Goal: Obtain resource: Obtain resource

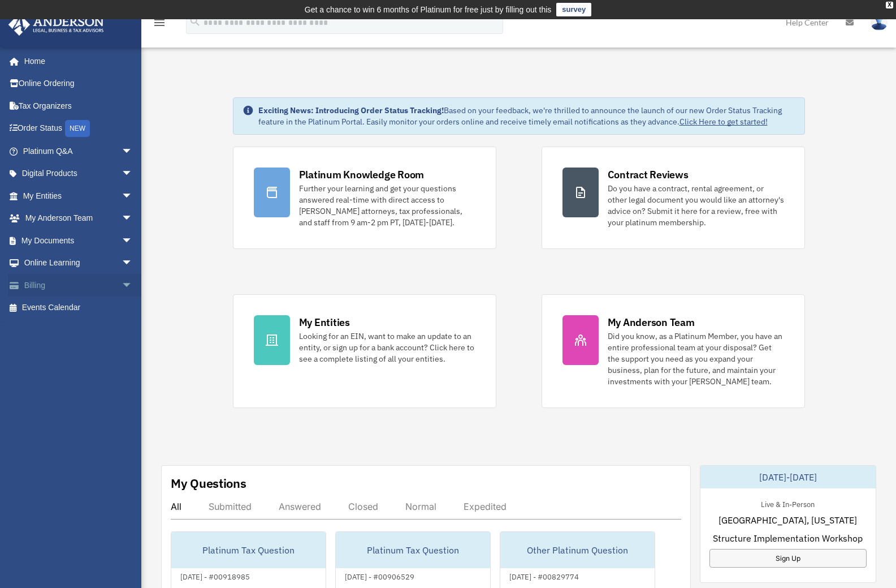
click at [122, 286] on span "arrow_drop_down" at bounding box center [133, 285] width 23 height 23
click at [54, 309] on link "$ Open Invoices" at bounding box center [83, 307] width 134 height 23
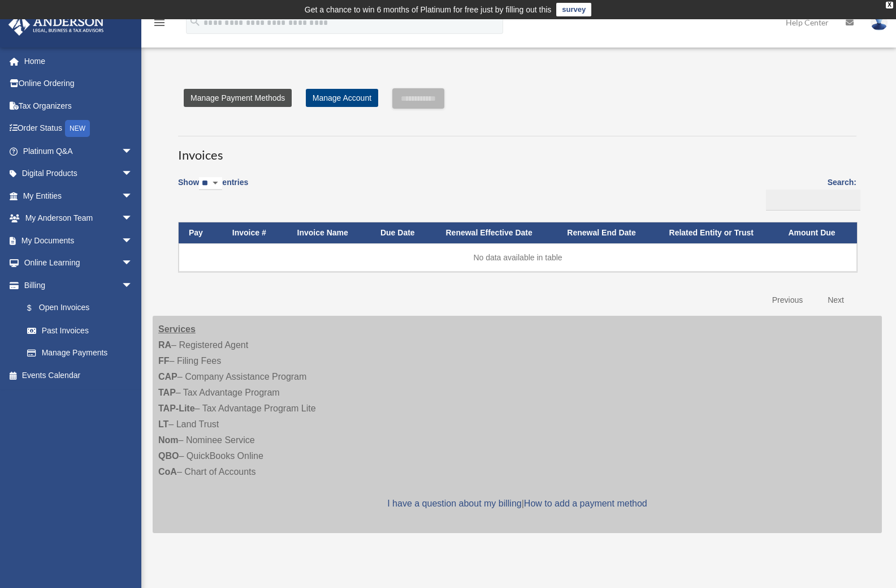
click at [251, 104] on link "Manage Payment Methods" at bounding box center [238, 98] width 108 height 18
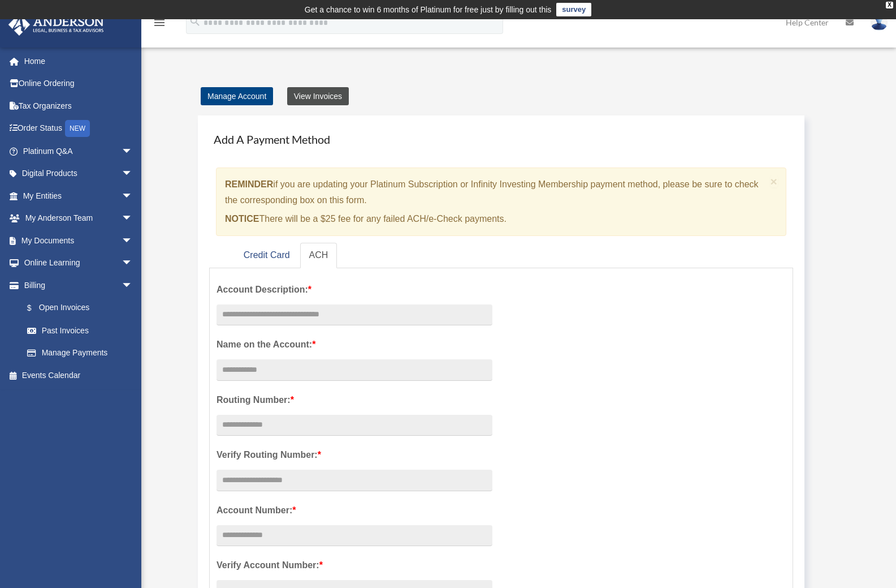
click at [299, 94] on link "View Invoices" at bounding box center [318, 96] width 62 height 18
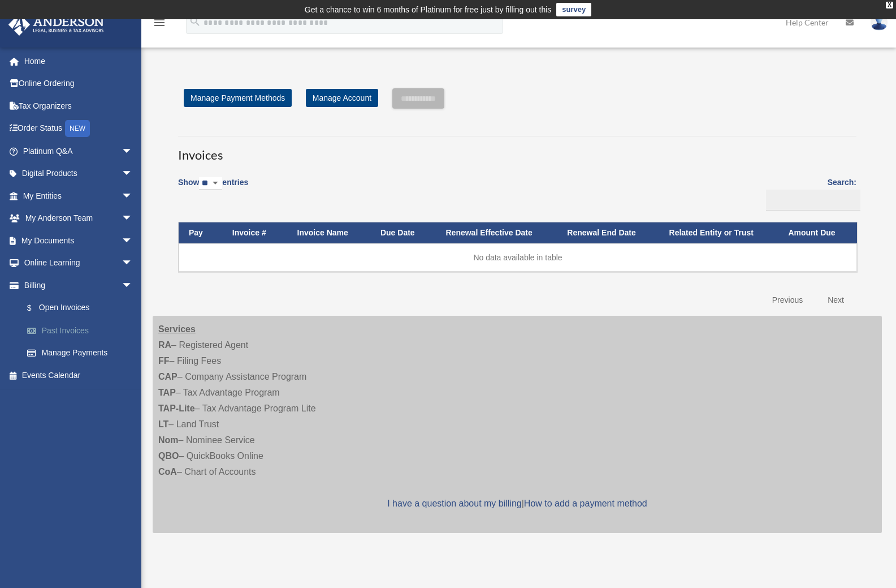
click at [72, 326] on link "Past Invoices" at bounding box center [83, 330] width 134 height 23
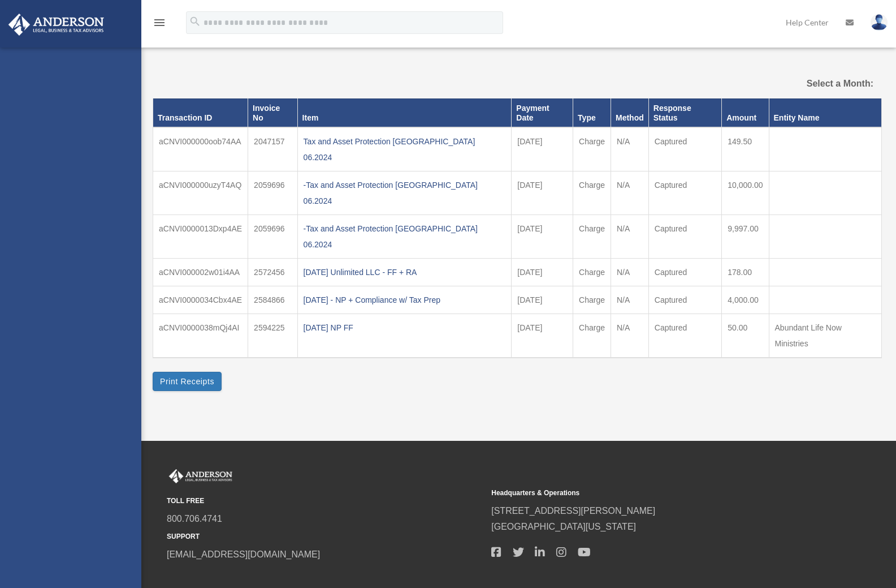
select select
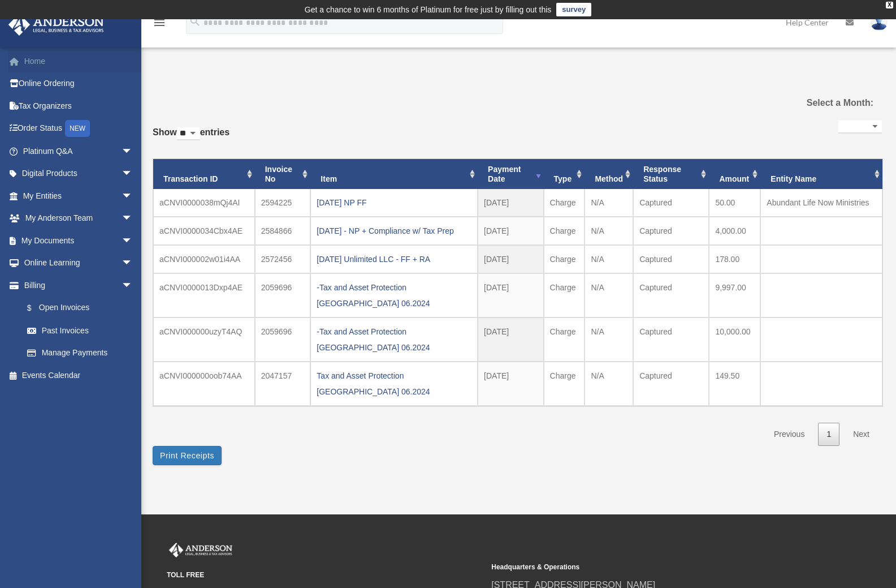
click at [34, 64] on link "Home" at bounding box center [79, 61] width 142 height 23
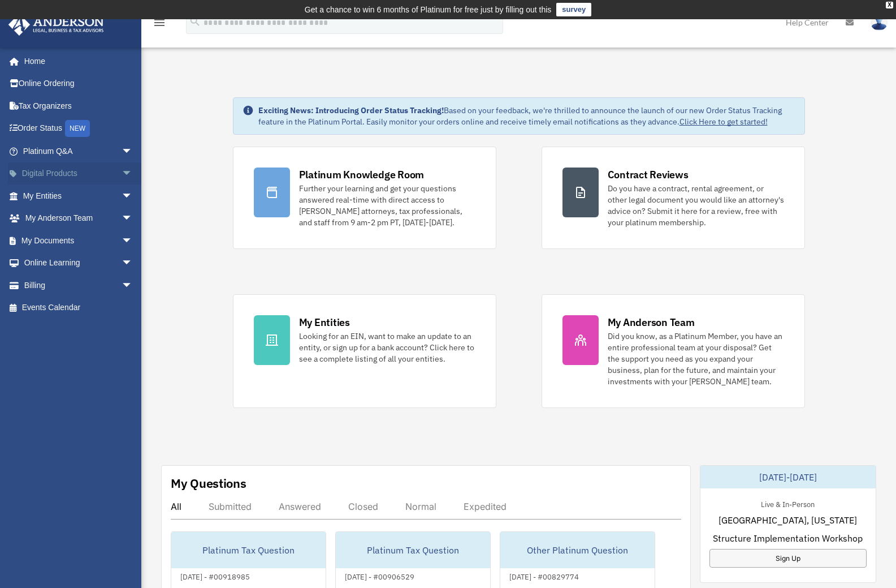
click at [122, 175] on span "arrow_drop_down" at bounding box center [133, 173] width 23 height 23
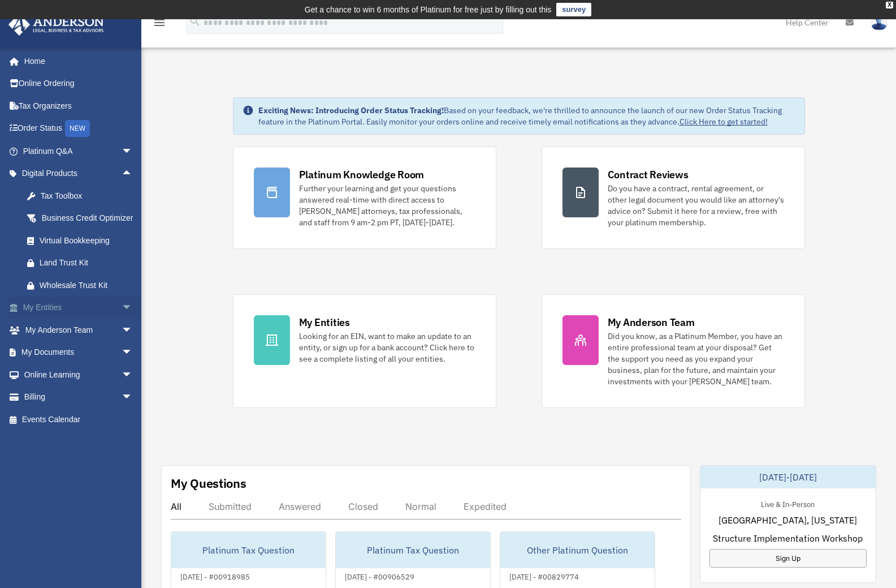
click at [122, 320] on span "arrow_drop_down" at bounding box center [133, 307] width 23 height 23
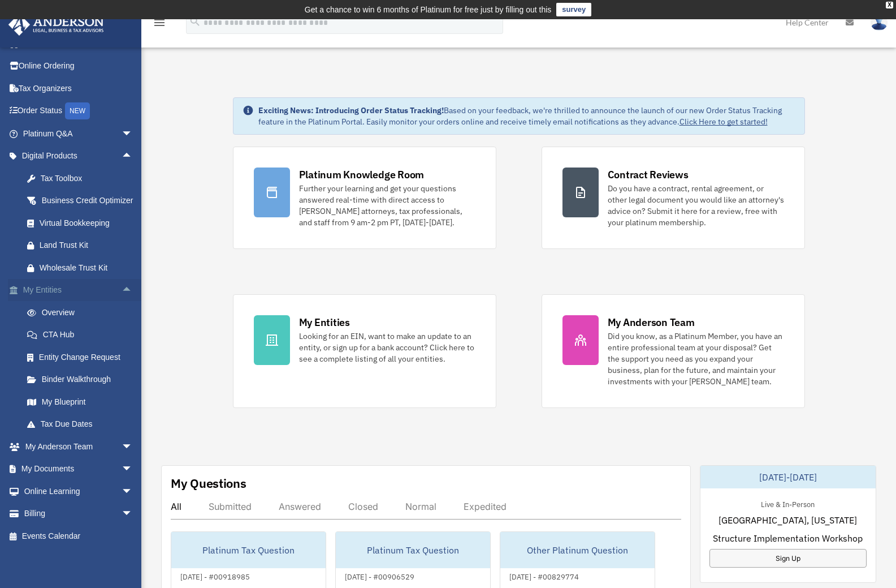
scroll to position [31, 0]
click at [122, 468] on span "arrow_drop_down" at bounding box center [133, 469] width 23 height 23
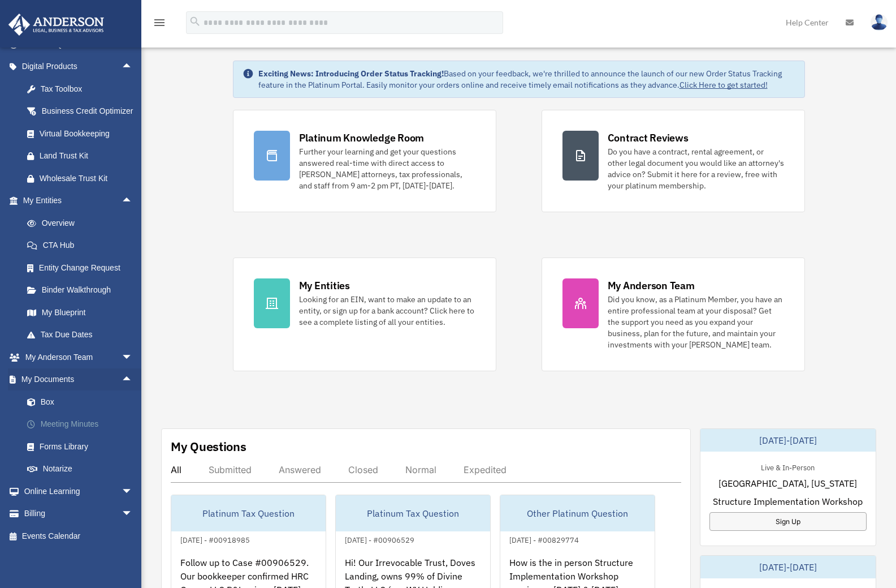
scroll to position [57, 0]
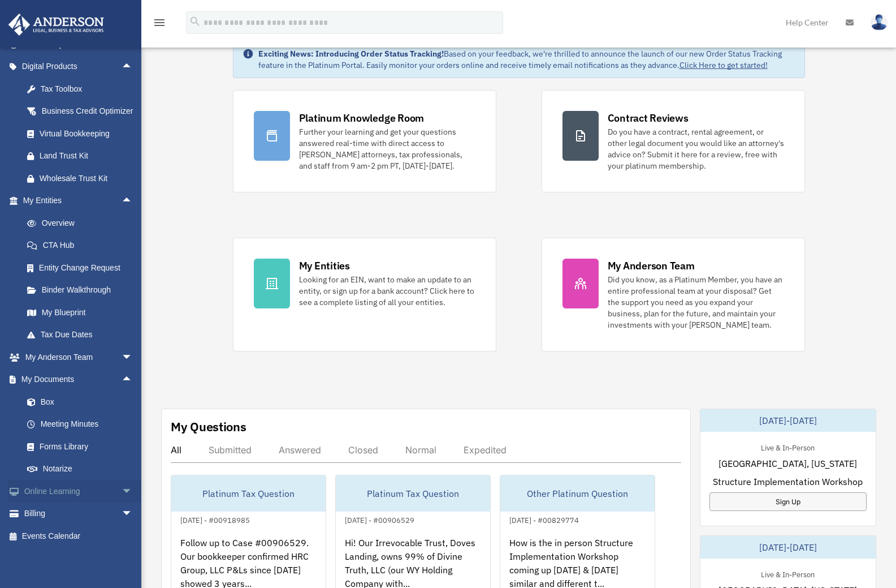
click at [122, 488] on span "arrow_drop_down" at bounding box center [133, 491] width 23 height 23
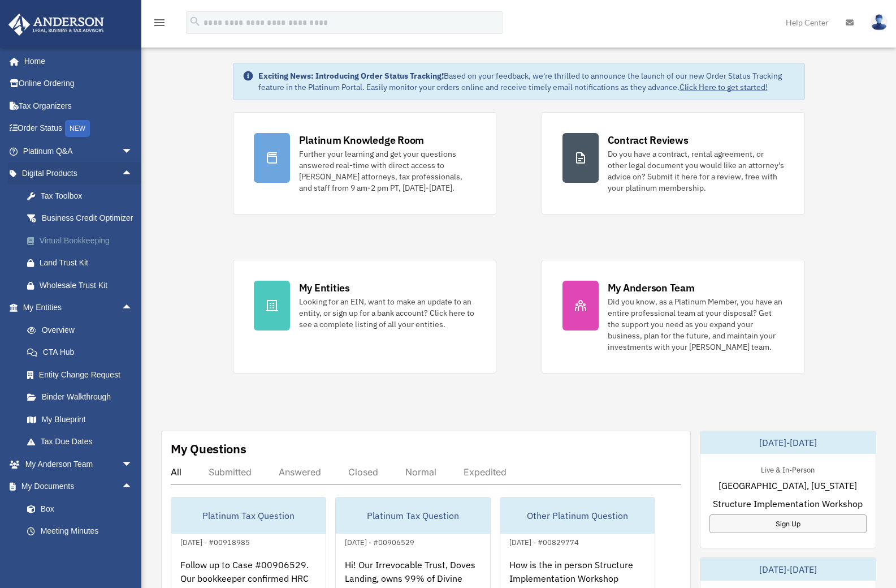
scroll to position [0, 0]
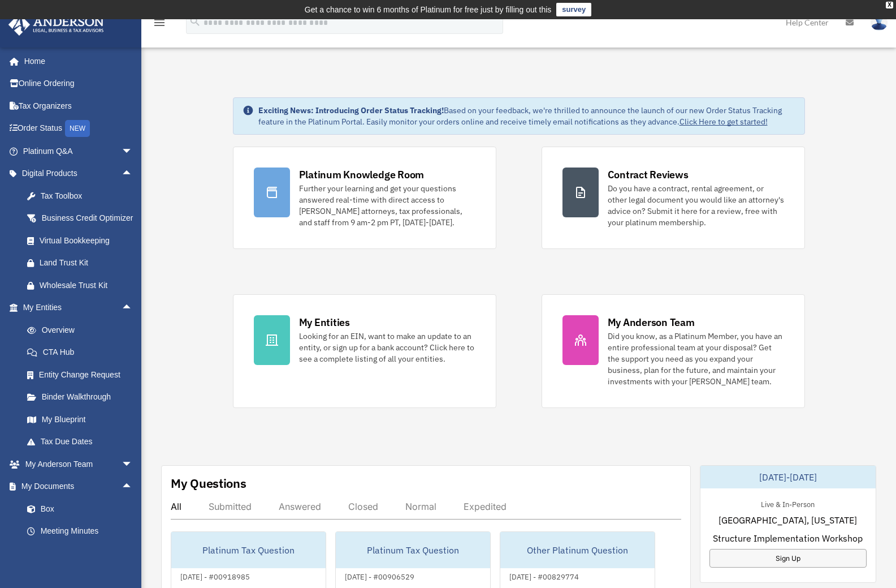
click at [162, 25] on icon "menu" at bounding box center [160, 23] width 14 height 14
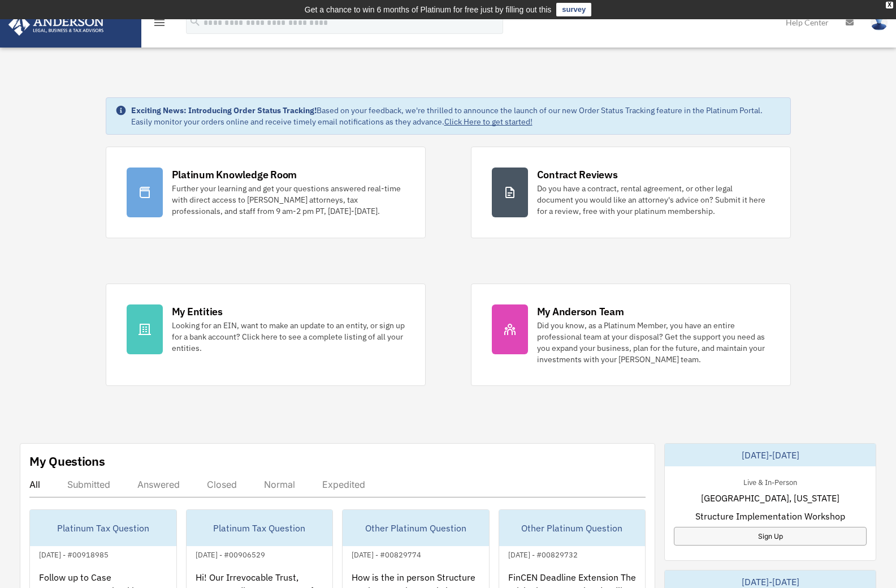
click at [162, 25] on icon "menu" at bounding box center [160, 23] width 14 height 14
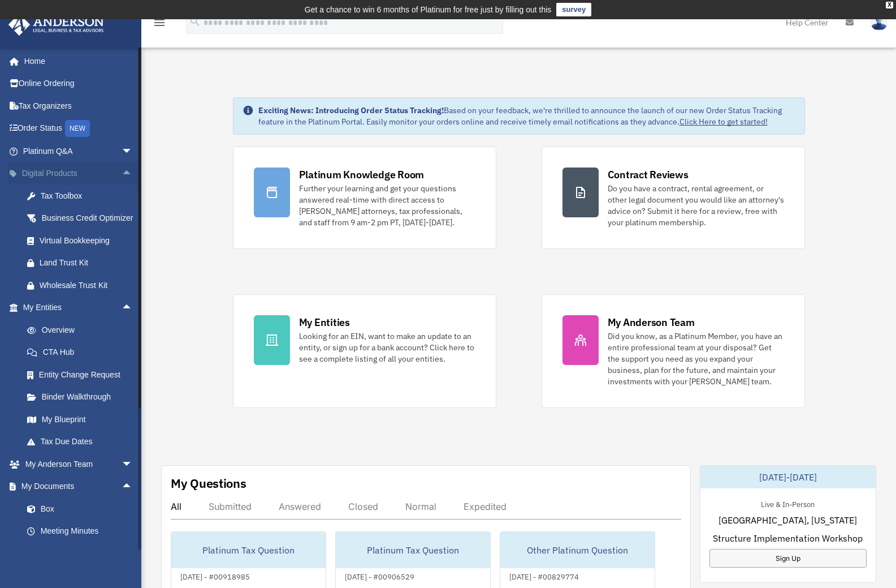
click at [122, 167] on span "arrow_drop_up" at bounding box center [133, 173] width 23 height 23
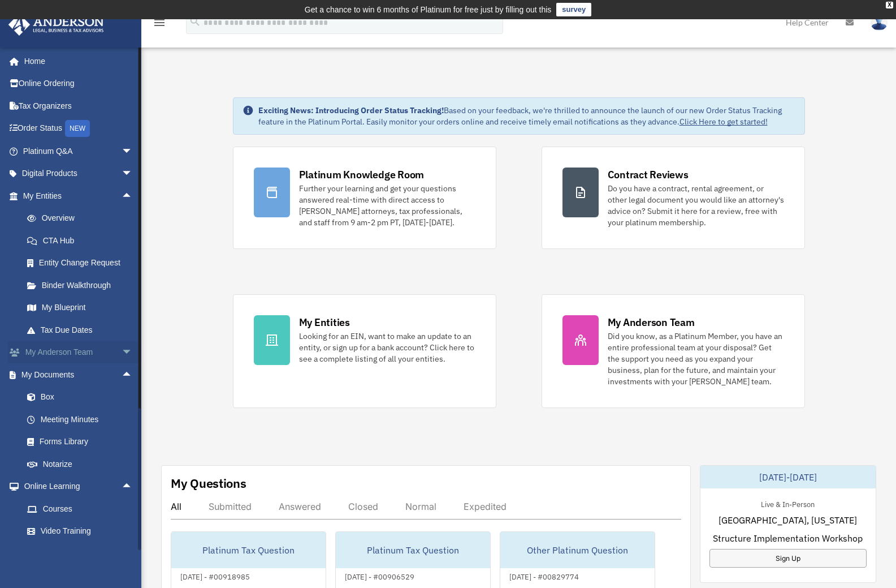
click at [122, 347] on span "arrow_drop_down" at bounding box center [133, 352] width 23 height 23
click at [122, 348] on span "arrow_drop_up" at bounding box center [133, 352] width 23 height 23
drag, startPoint x: 76, startPoint y: 308, endPoint x: 75, endPoint y: 314, distance: 6.3
drag, startPoint x: 75, startPoint y: 314, endPoint x: 50, endPoint y: 399, distance: 88.0
click at [50, 399] on link "Box" at bounding box center [83, 397] width 134 height 23
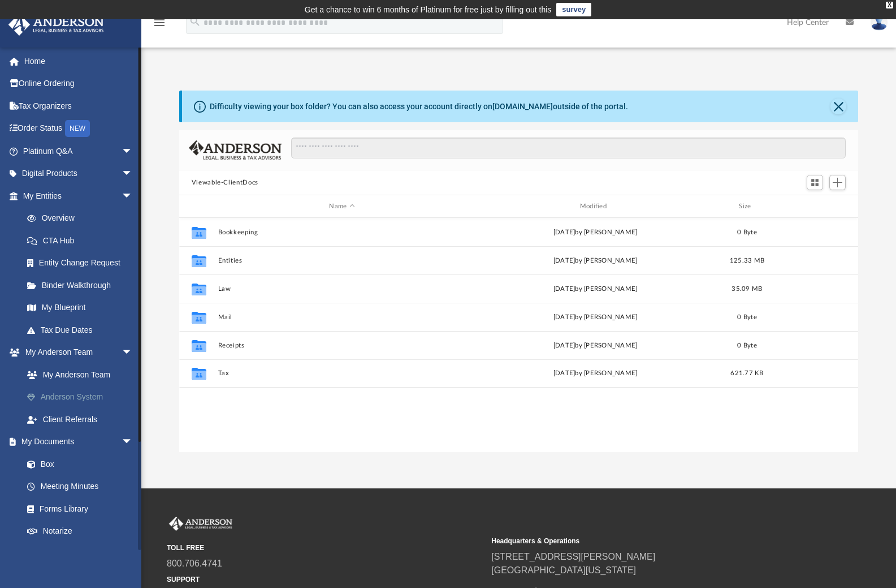
scroll to position [249, 671]
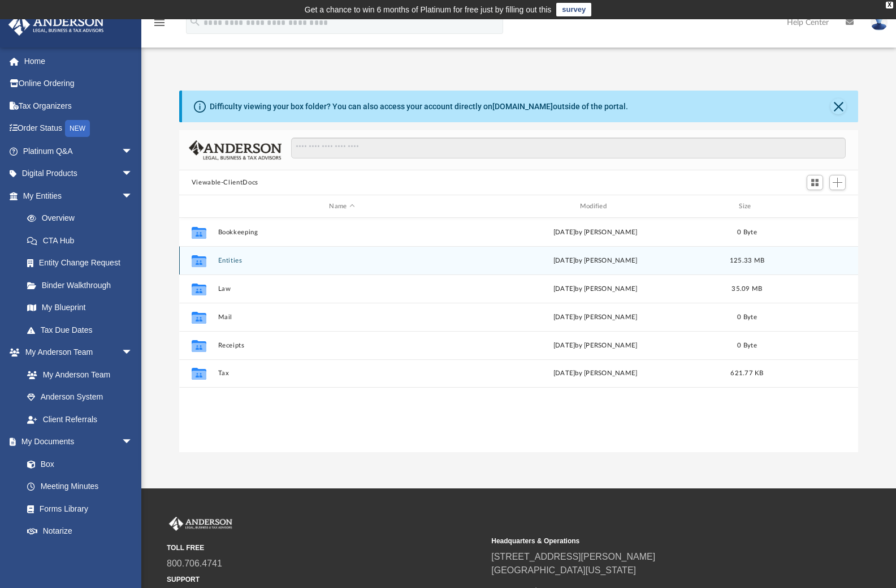
click at [234, 260] on button "Entities" at bounding box center [342, 260] width 248 height 7
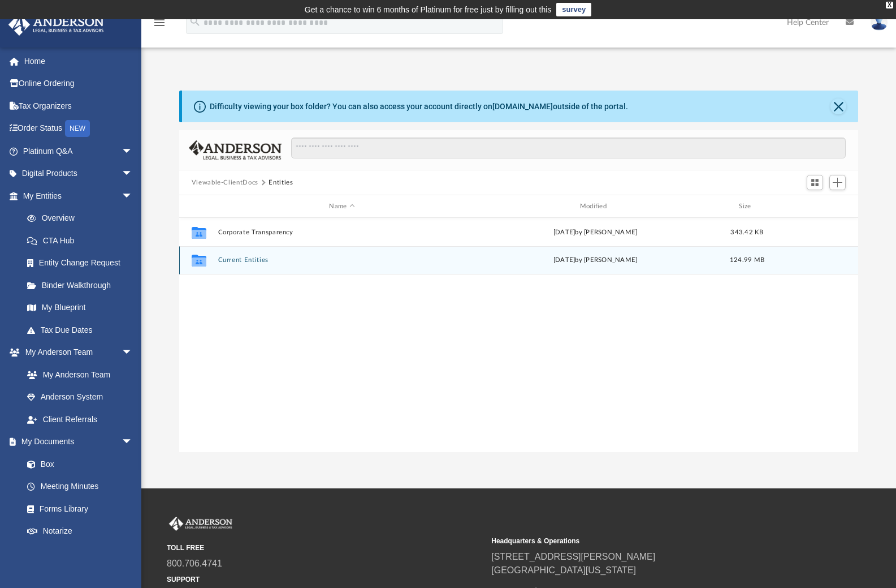
click at [251, 262] on button "Current Entities" at bounding box center [342, 259] width 248 height 7
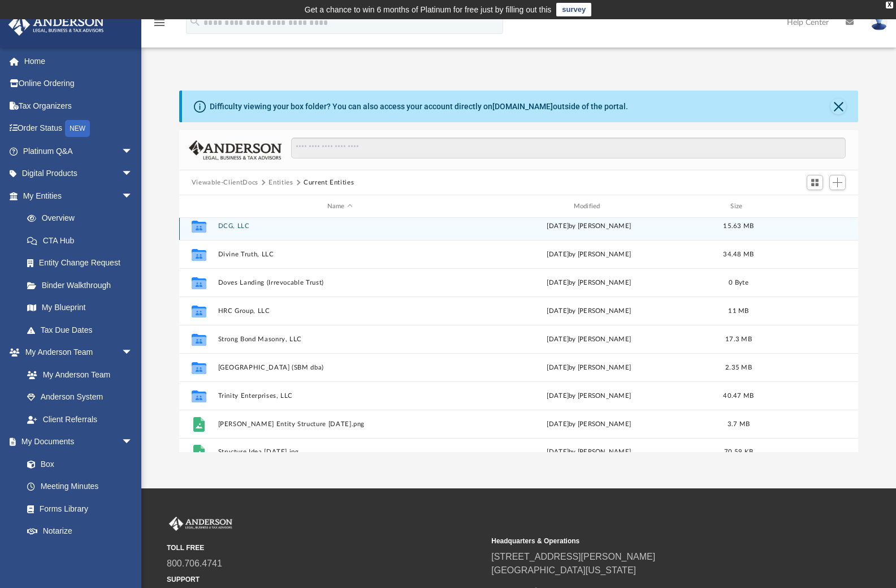
scroll to position [0, 0]
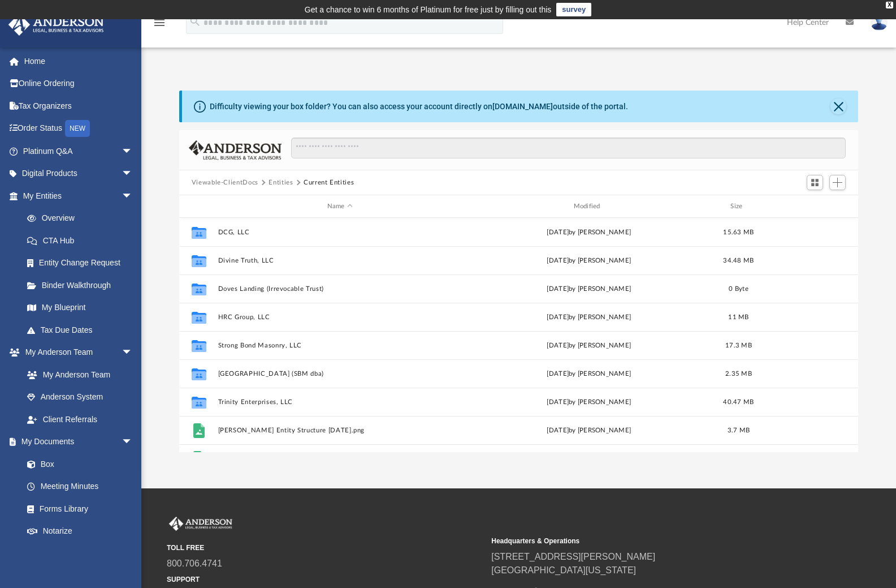
click at [213, 180] on button "Viewable-ClientDocs" at bounding box center [225, 183] width 67 height 10
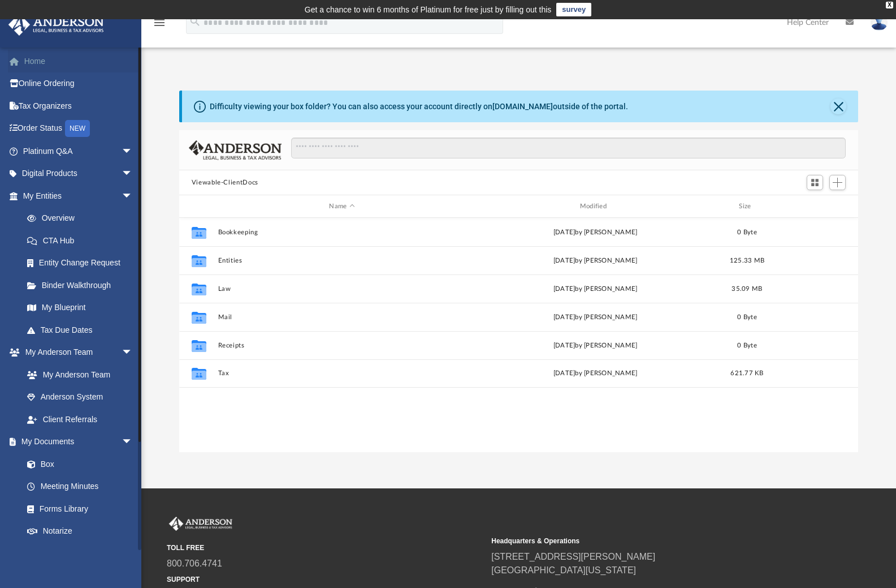
click at [35, 62] on link "Home" at bounding box center [79, 61] width 142 height 23
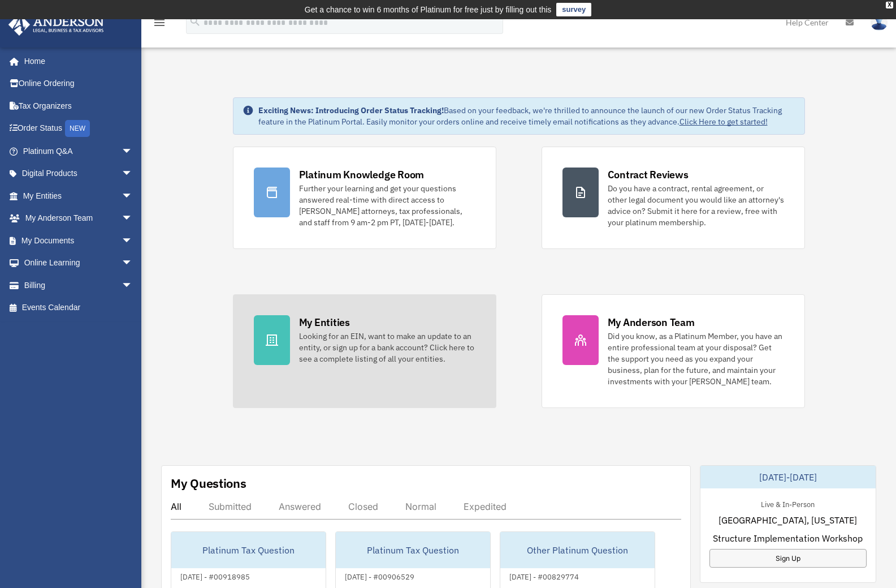
click at [334, 352] on div "Looking for an EIN, want to make an update to an entity, or sign up for a bank …" at bounding box center [387, 347] width 176 height 34
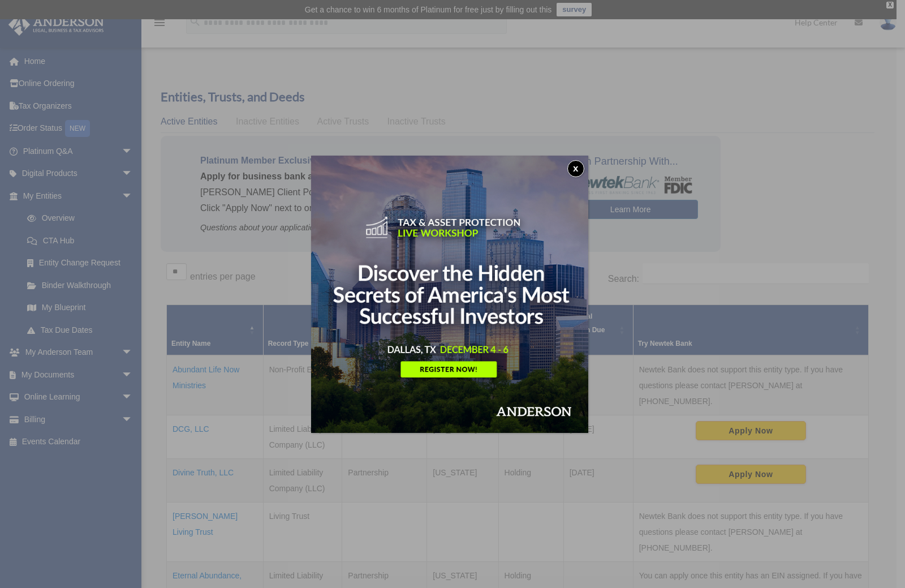
click at [573, 168] on button "x" at bounding box center [575, 168] width 17 height 17
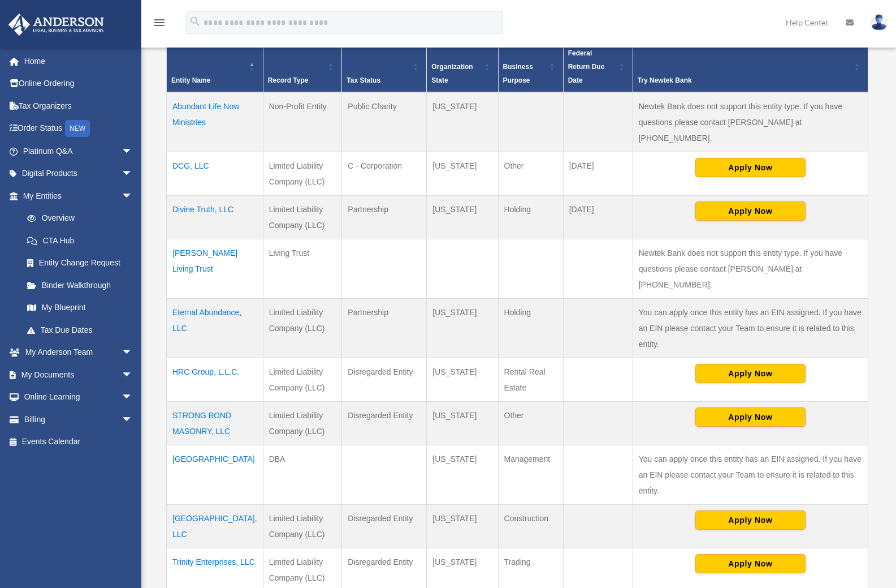
scroll to position [283, 0]
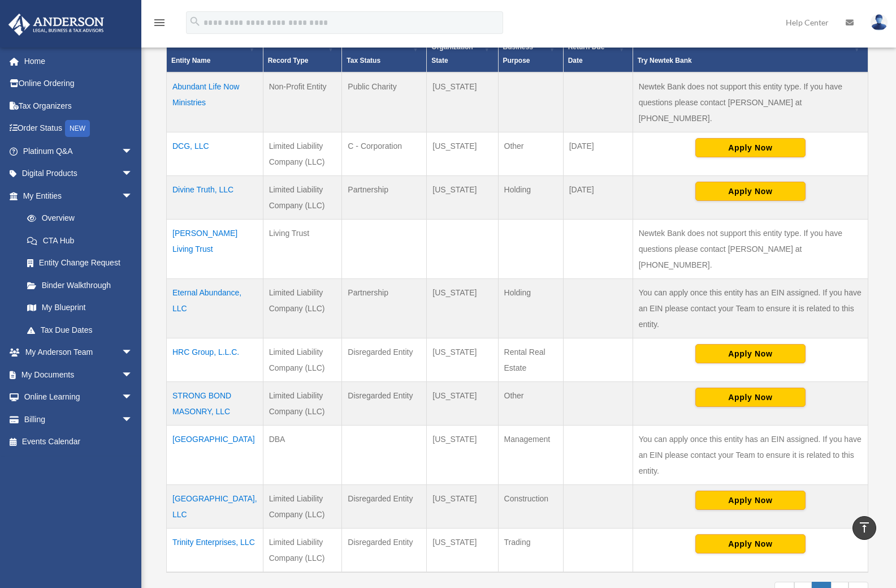
click at [204, 485] on td "Timber Rock Building, LLC" at bounding box center [215, 507] width 97 height 44
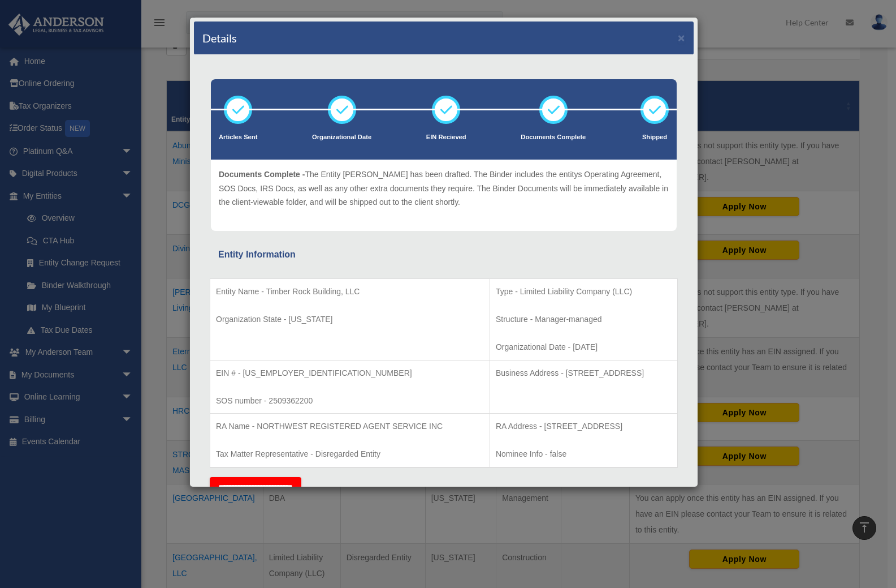
scroll to position [170, 0]
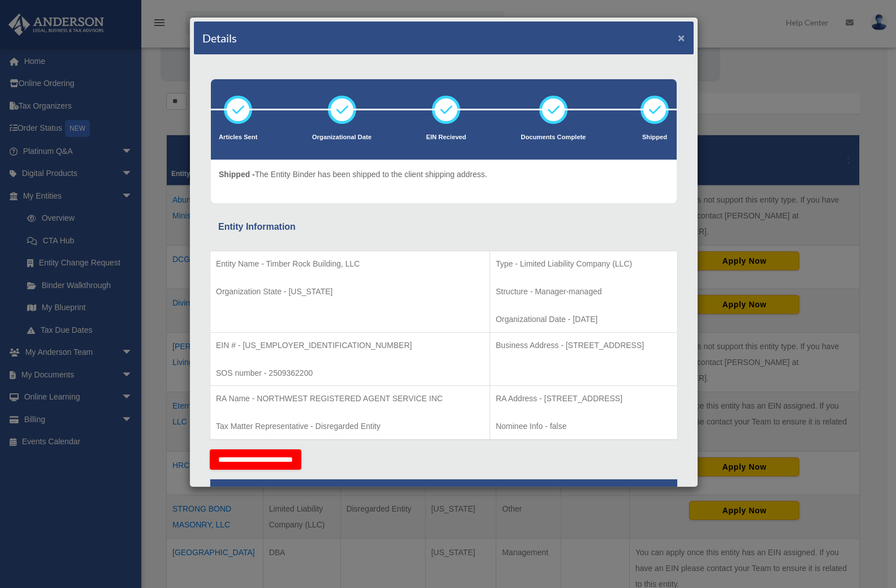
click at [678, 36] on button "×" at bounding box center [681, 38] width 7 height 12
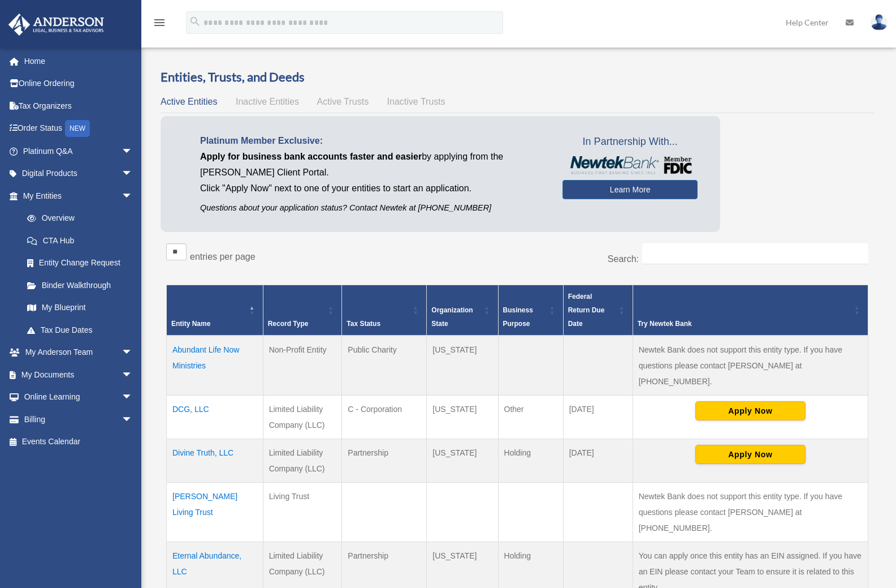
scroll to position [0, 0]
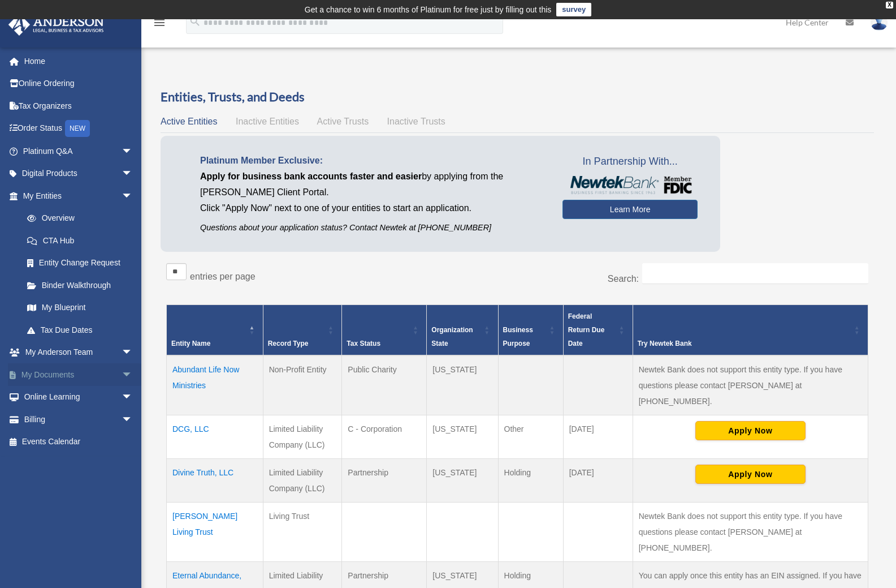
click at [122, 378] on span "arrow_drop_down" at bounding box center [133, 374] width 23 height 23
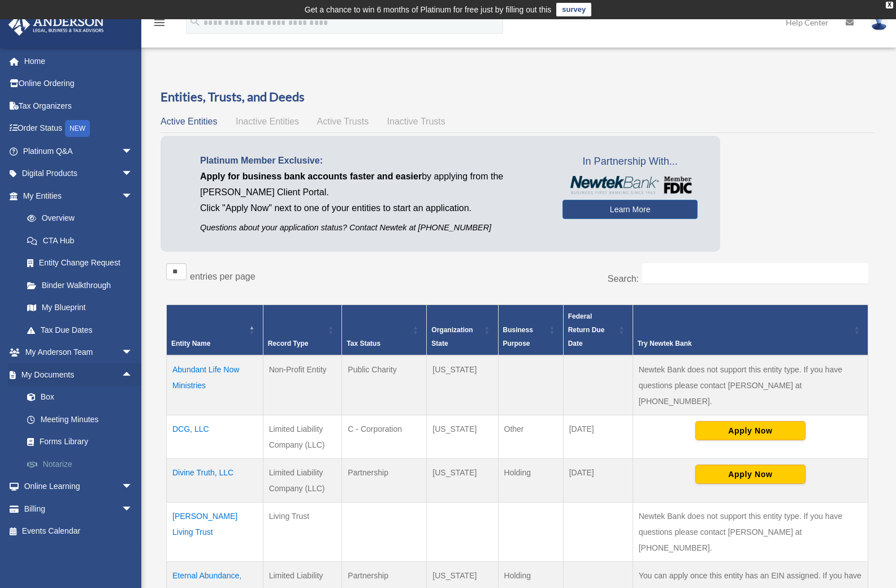
click at [62, 463] on link "Notarize" at bounding box center [83, 463] width 134 height 23
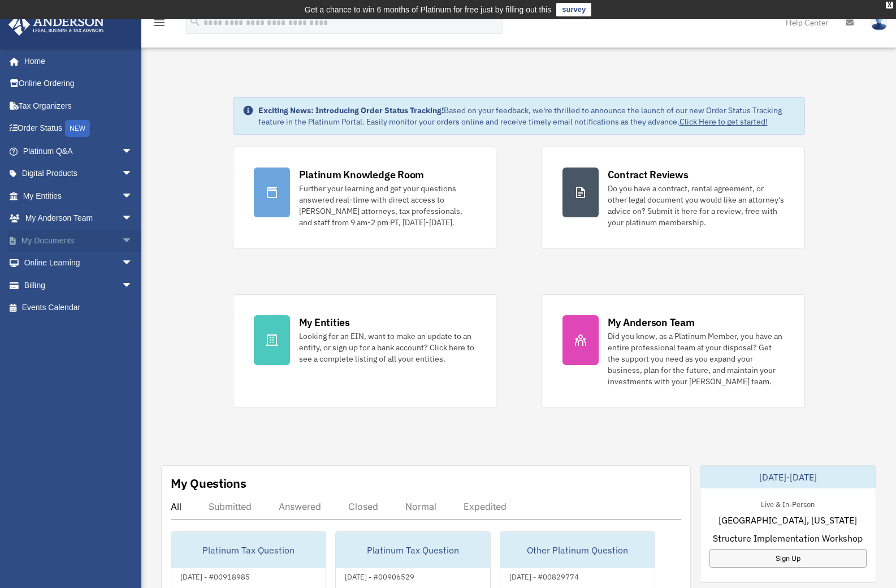
click at [122, 236] on span "arrow_drop_down" at bounding box center [133, 240] width 23 height 23
click at [44, 261] on link "Box" at bounding box center [83, 263] width 134 height 23
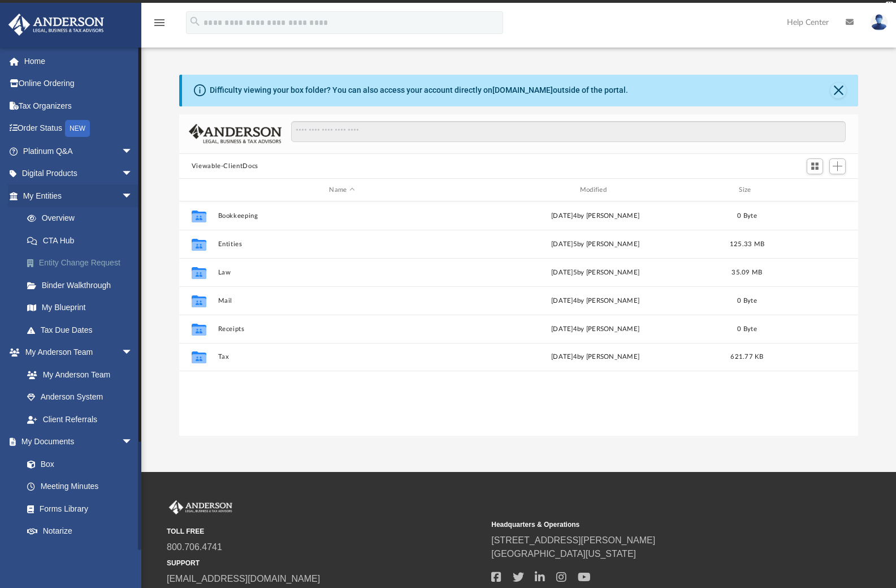
scroll to position [9, 9]
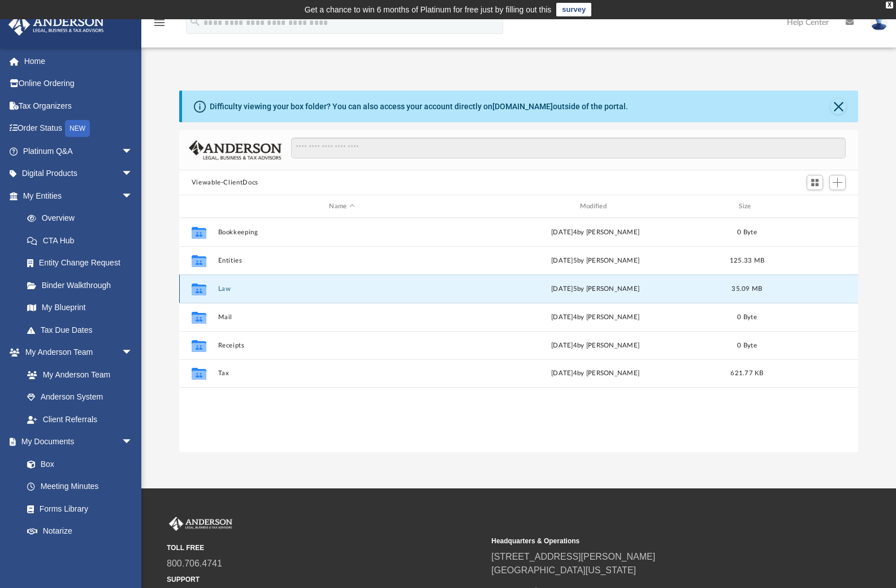
click at [218, 290] on button "Law" at bounding box center [342, 288] width 248 height 7
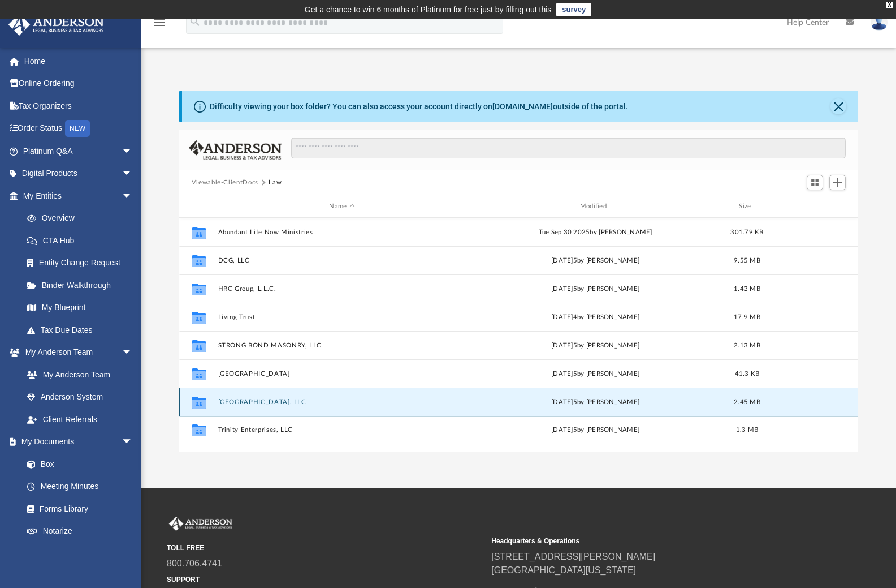
click at [283, 402] on button "[GEOGRAPHIC_DATA], LLC" at bounding box center [342, 401] width 248 height 7
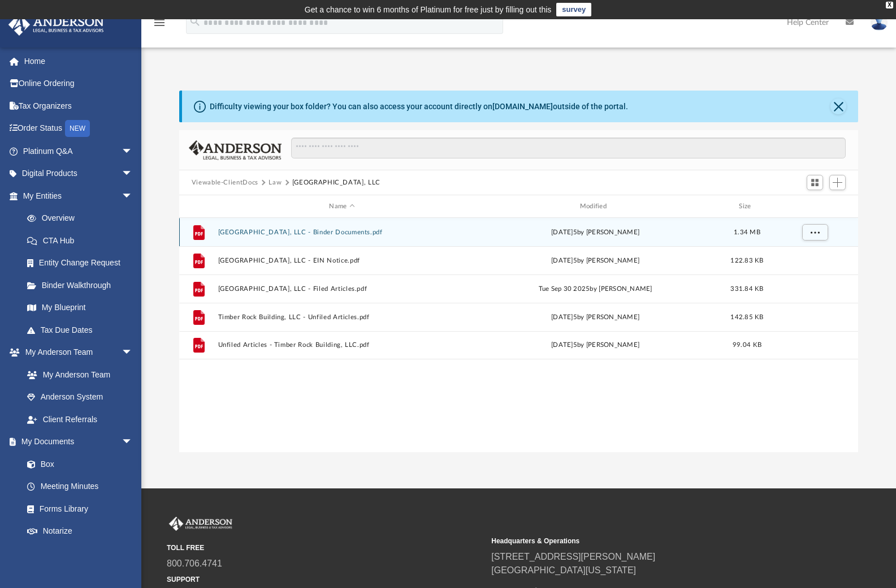
click at [345, 234] on button "[GEOGRAPHIC_DATA], LLC - Binder Documents.pdf" at bounding box center [342, 231] width 248 height 7
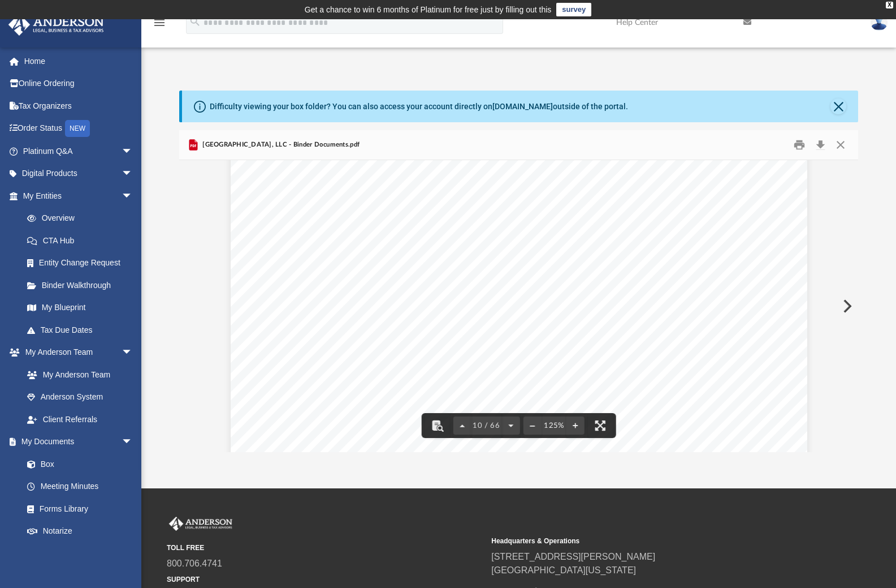
scroll to position [6956, 0]
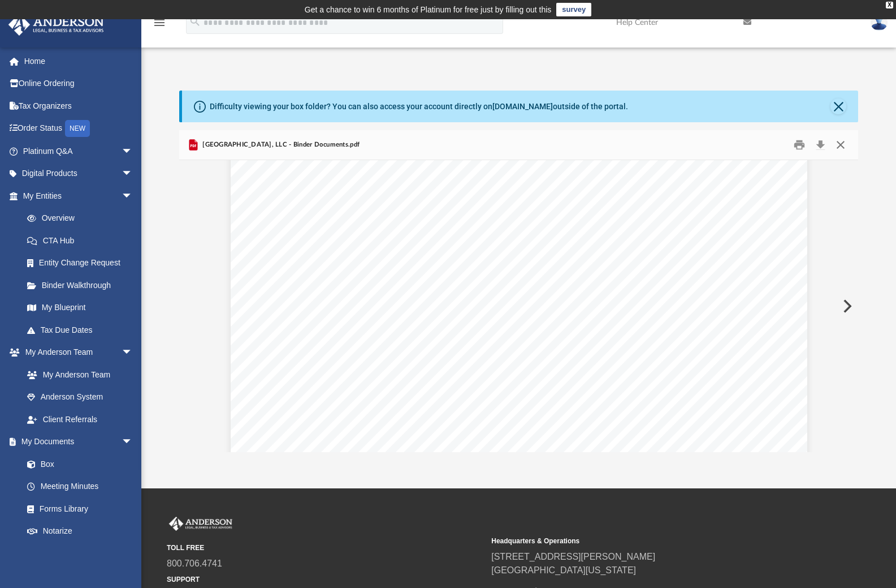
click at [842, 145] on button "Close" at bounding box center [841, 145] width 20 height 18
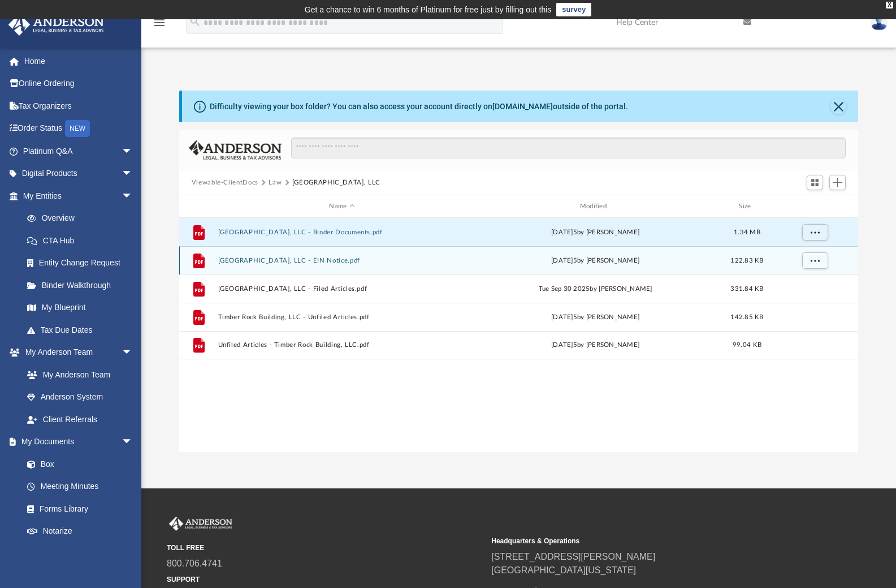
click at [343, 260] on button "Timber Rock Building, LLC - EIN Notice.pdf" at bounding box center [342, 260] width 248 height 7
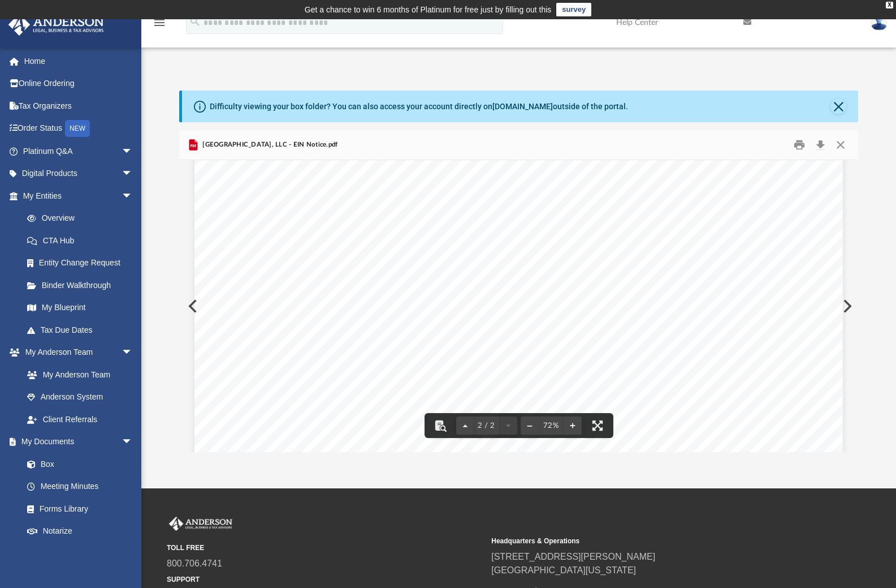
scroll to position [1576, 0]
click at [840, 146] on button "Close" at bounding box center [841, 145] width 20 height 18
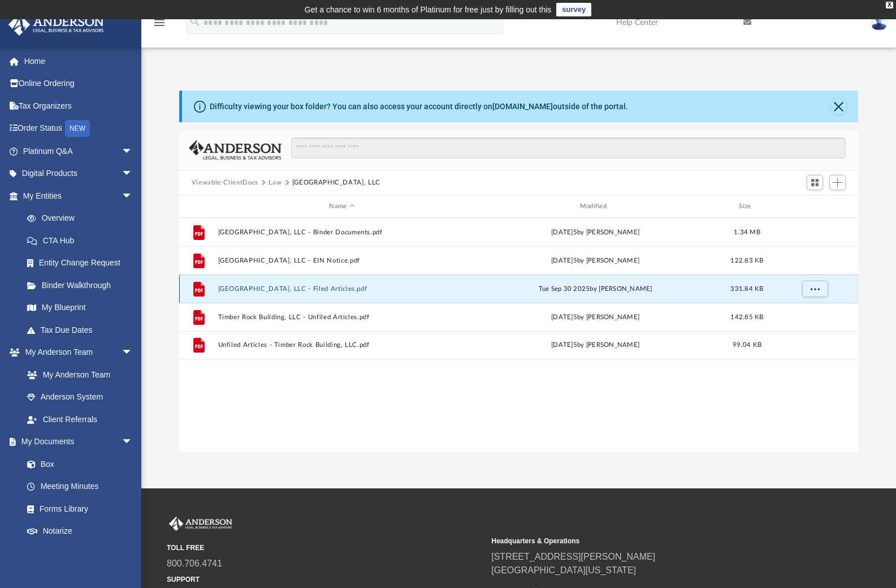
click at [310, 290] on button "Timber Rock Building, LLC - Filed Articles.pdf" at bounding box center [342, 288] width 248 height 7
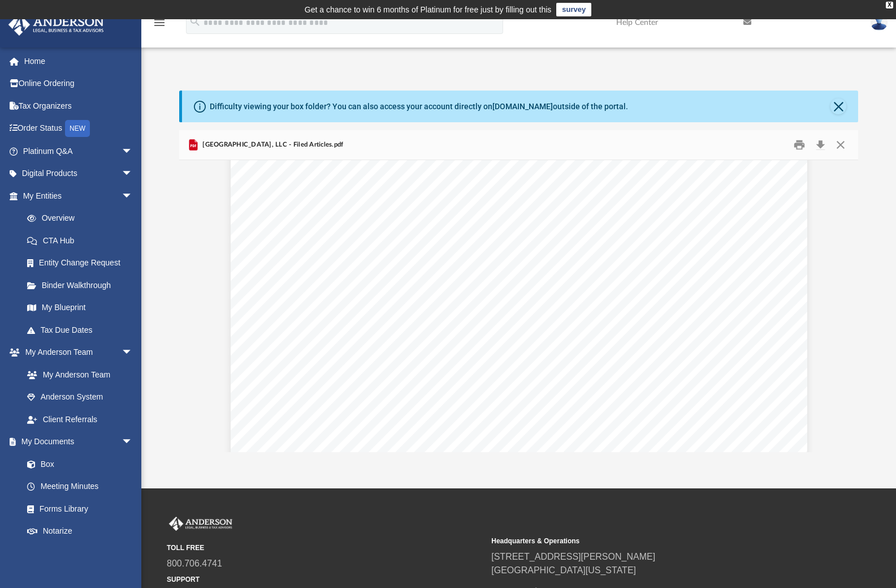
scroll to position [1235, 0]
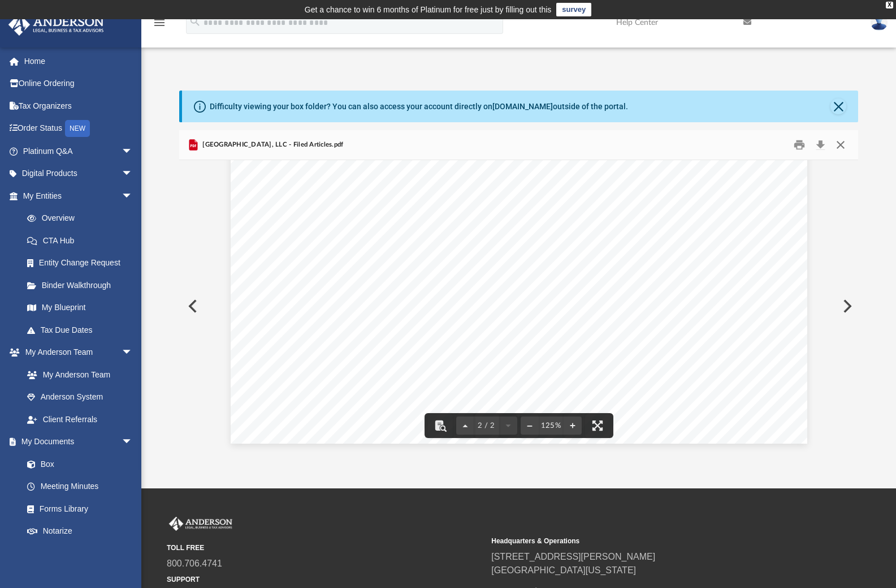
click at [843, 145] on button "Close" at bounding box center [841, 145] width 20 height 18
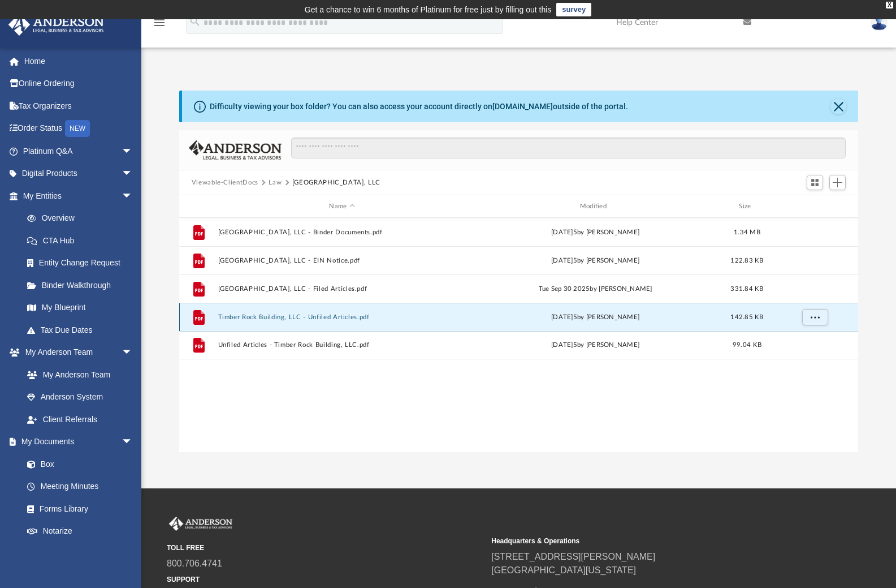
click at [342, 318] on button "Timber Rock Building, LLC - Unfiled Articles.pdf" at bounding box center [342, 316] width 248 height 7
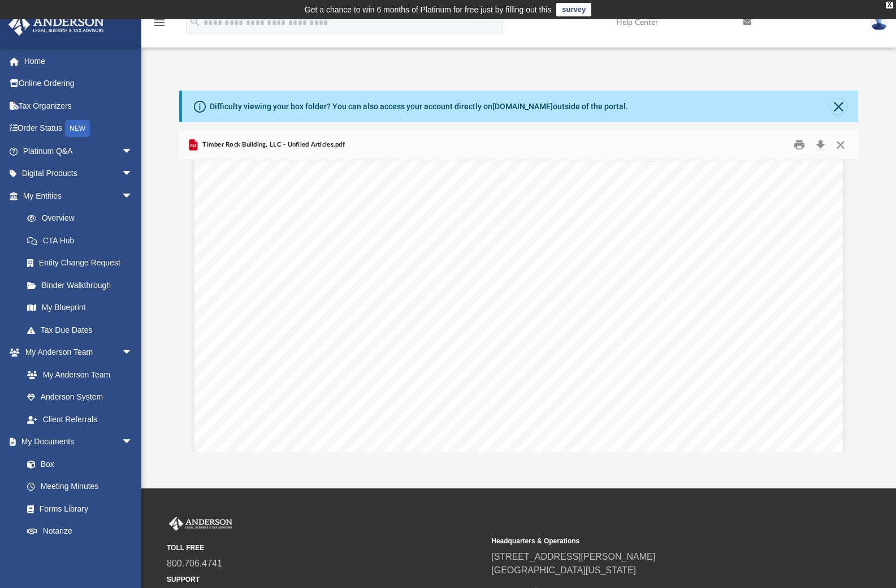
scroll to position [642, 0]
click at [834, 145] on button "Close" at bounding box center [841, 145] width 20 height 18
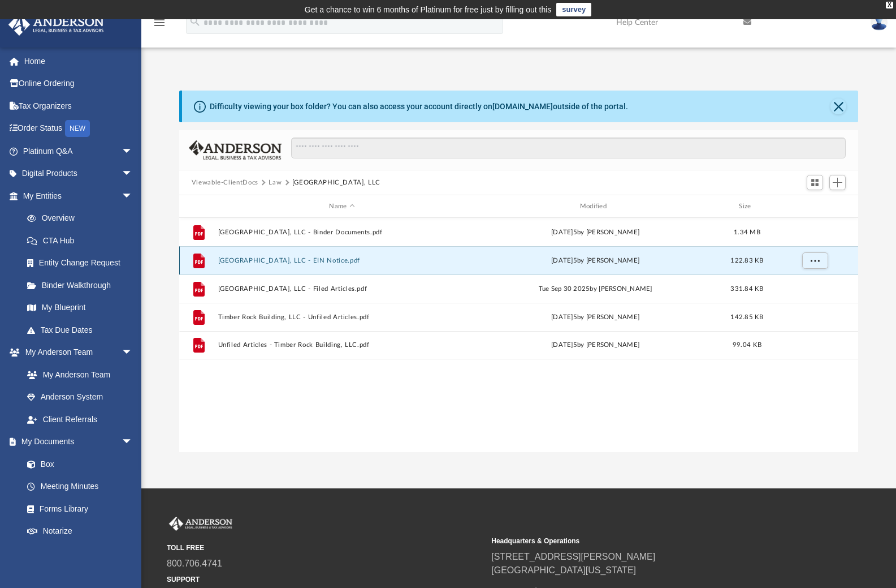
click at [316, 261] on button "Timber Rock Building, LLC - EIN Notice.pdf" at bounding box center [342, 260] width 248 height 7
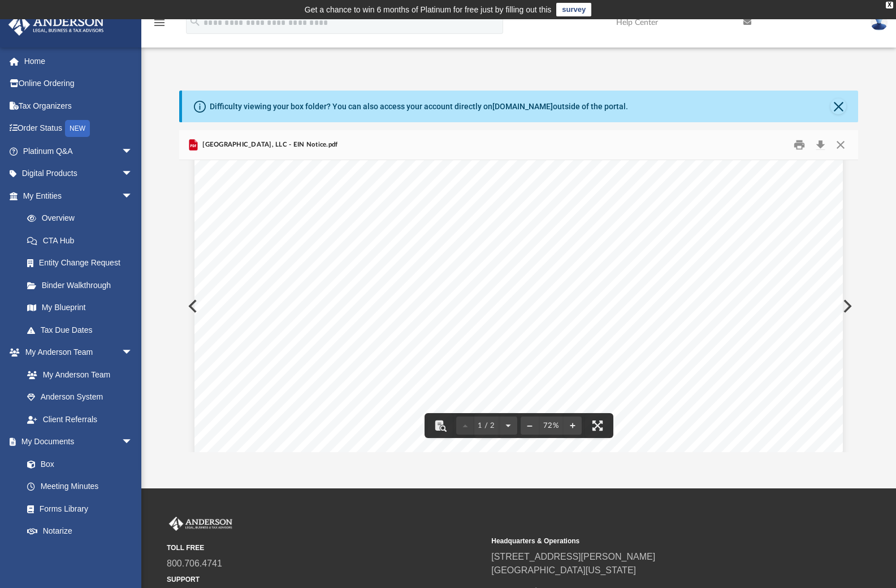
scroll to position [0, 0]
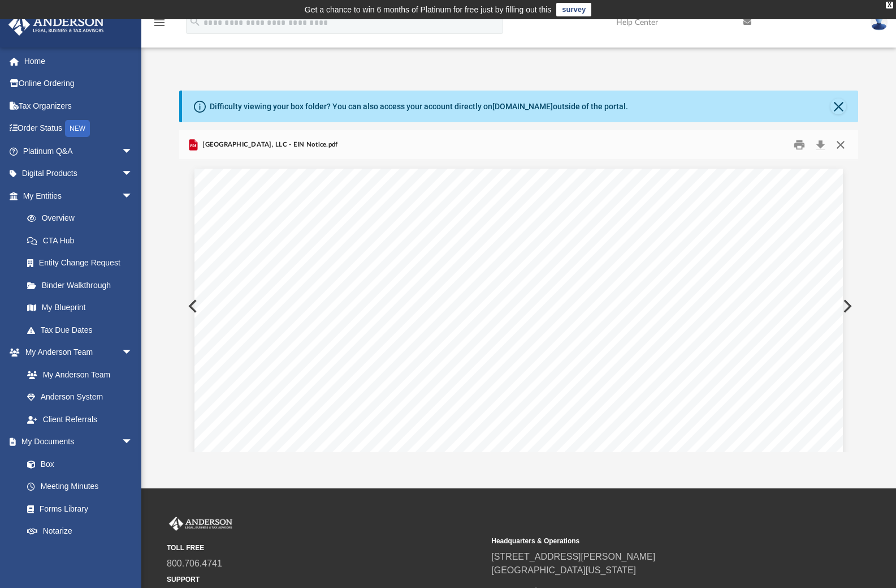
click at [844, 144] on button "Close" at bounding box center [841, 145] width 20 height 18
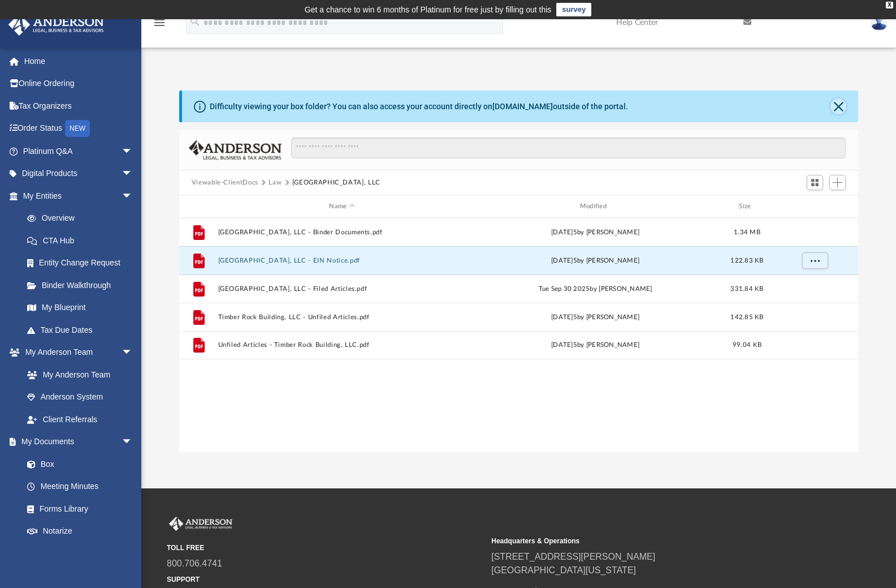
click at [841, 106] on button "Close" at bounding box center [839, 106] width 16 height 16
